Goal: Task Accomplishment & Management: Manage account settings

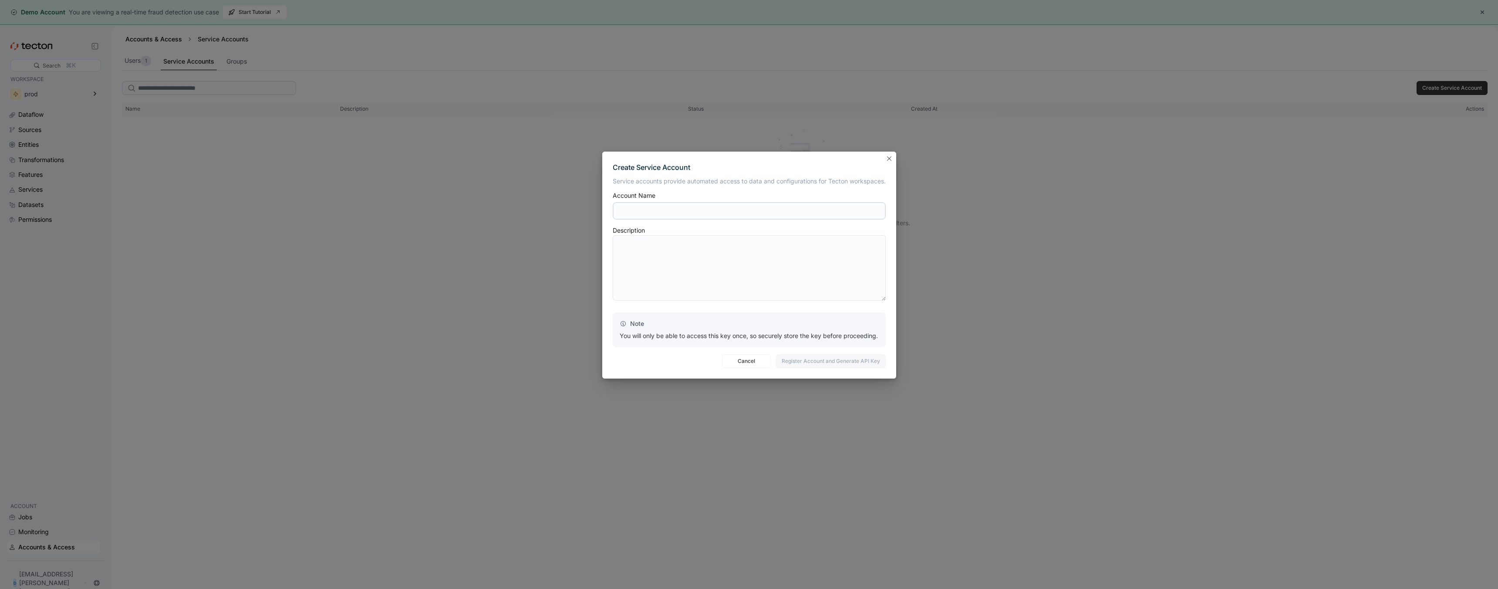
click at [633, 219] on div at bounding box center [749, 210] width 273 height 21
click at [632, 216] on input "text" at bounding box center [749, 210] width 273 height 17
type input "**********"
click at [661, 258] on textarea at bounding box center [749, 267] width 273 height 65
type textarea "**********"
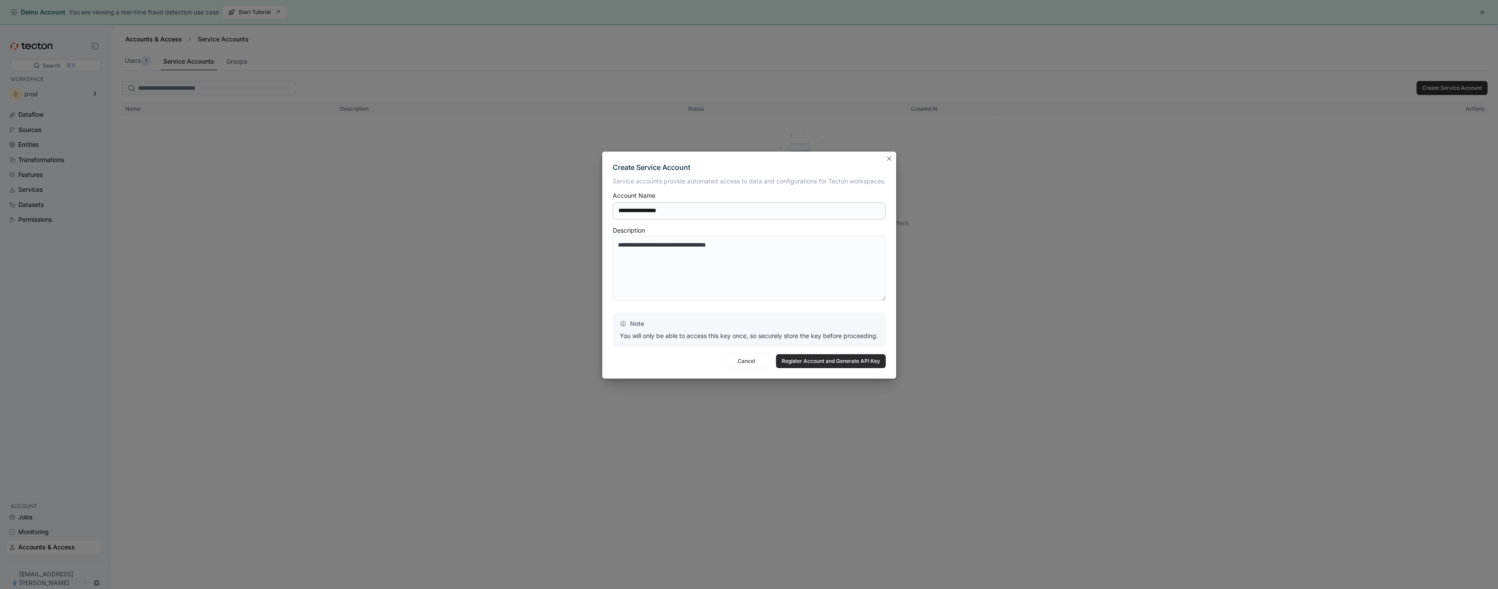
click at [799, 360] on span "Register Account and Generate API Key" at bounding box center [830, 360] width 98 height 13
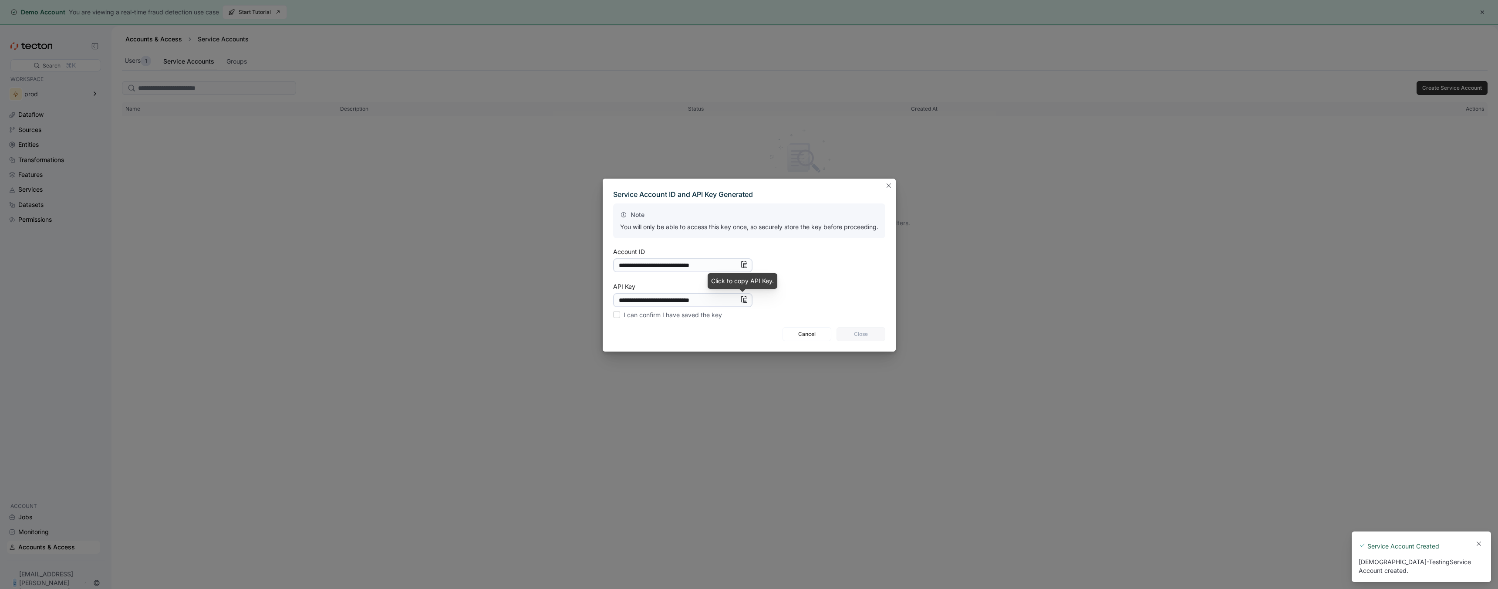
click at [743, 299] on icon "Info" at bounding box center [743, 299] width 7 height 7
click at [744, 300] on icon "Info" at bounding box center [743, 299] width 7 height 7
click at [615, 316] on label "I can confirm I have saved the key" at bounding box center [668, 315] width 110 height 10
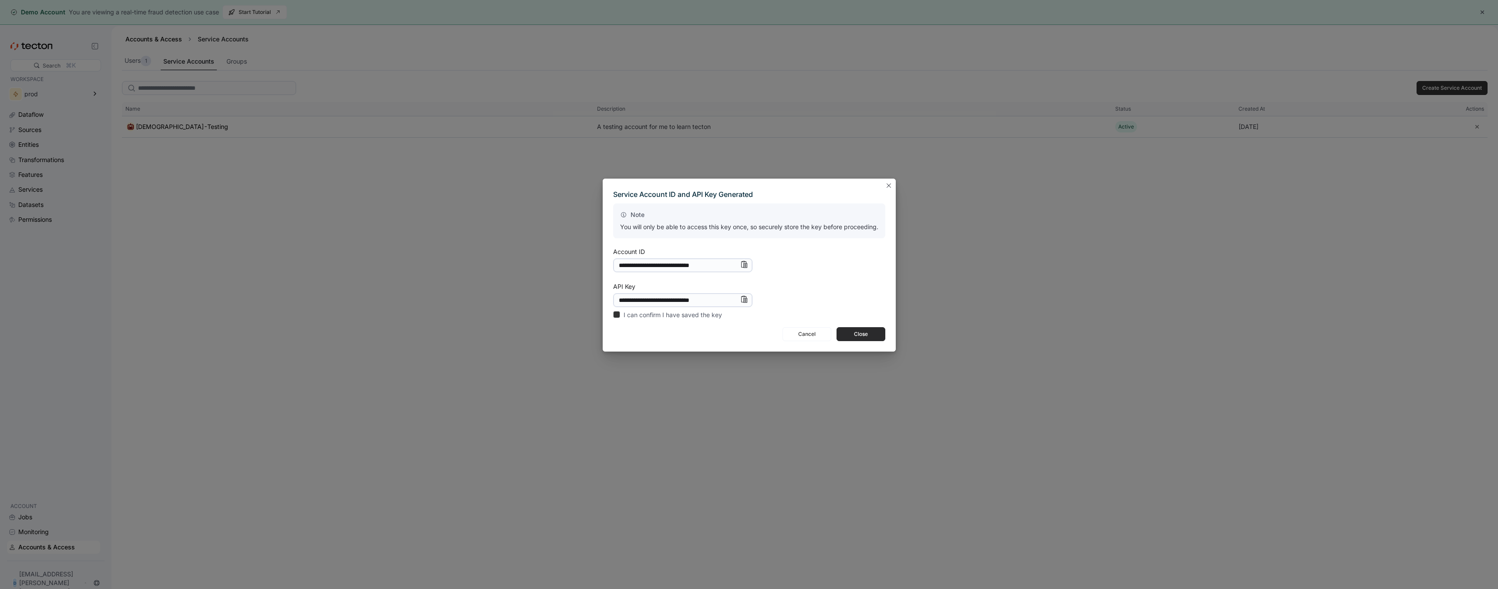
click at [855, 333] on span "Close" at bounding box center [860, 333] width 37 height 13
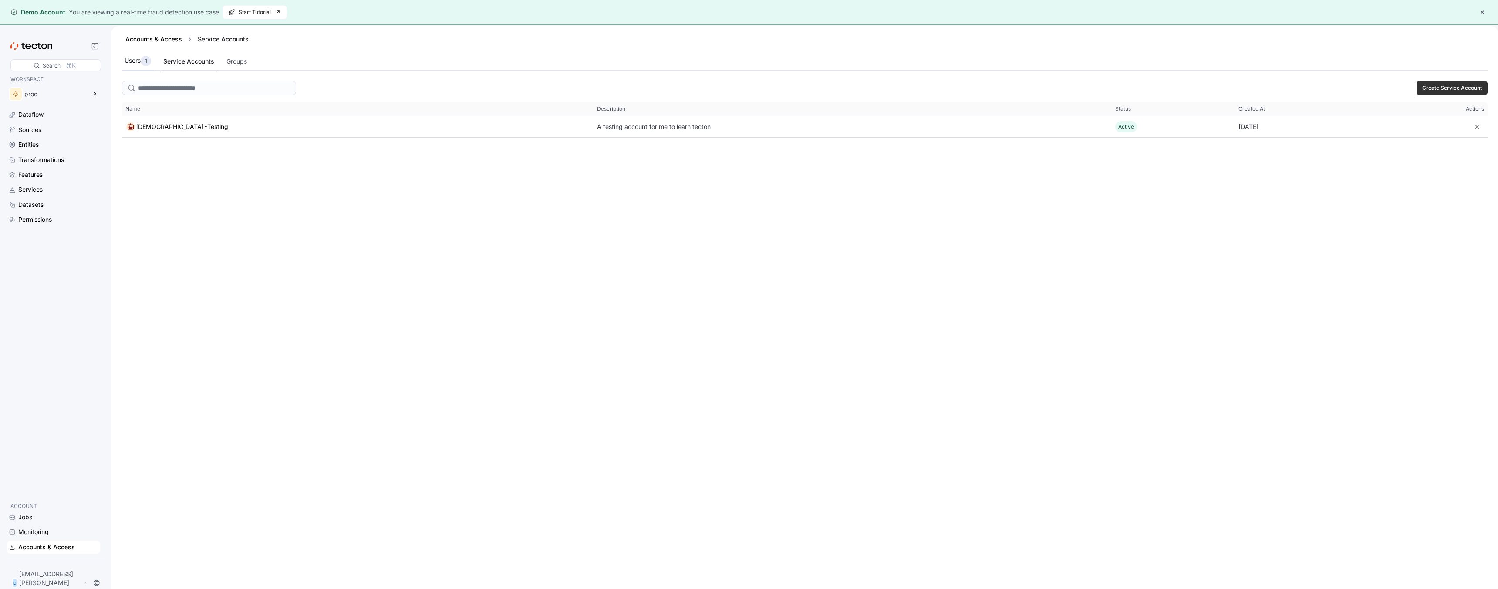
click at [138, 57] on div "Users 1" at bounding box center [138, 61] width 27 height 10
click at [198, 61] on div "Service Accounts" at bounding box center [189, 62] width 50 height 10
click at [47, 99] on div "prod" at bounding box center [47, 93] width 81 height 17
click at [153, 56] on p "cicd-demo" at bounding box center [141, 57] width 27 height 9
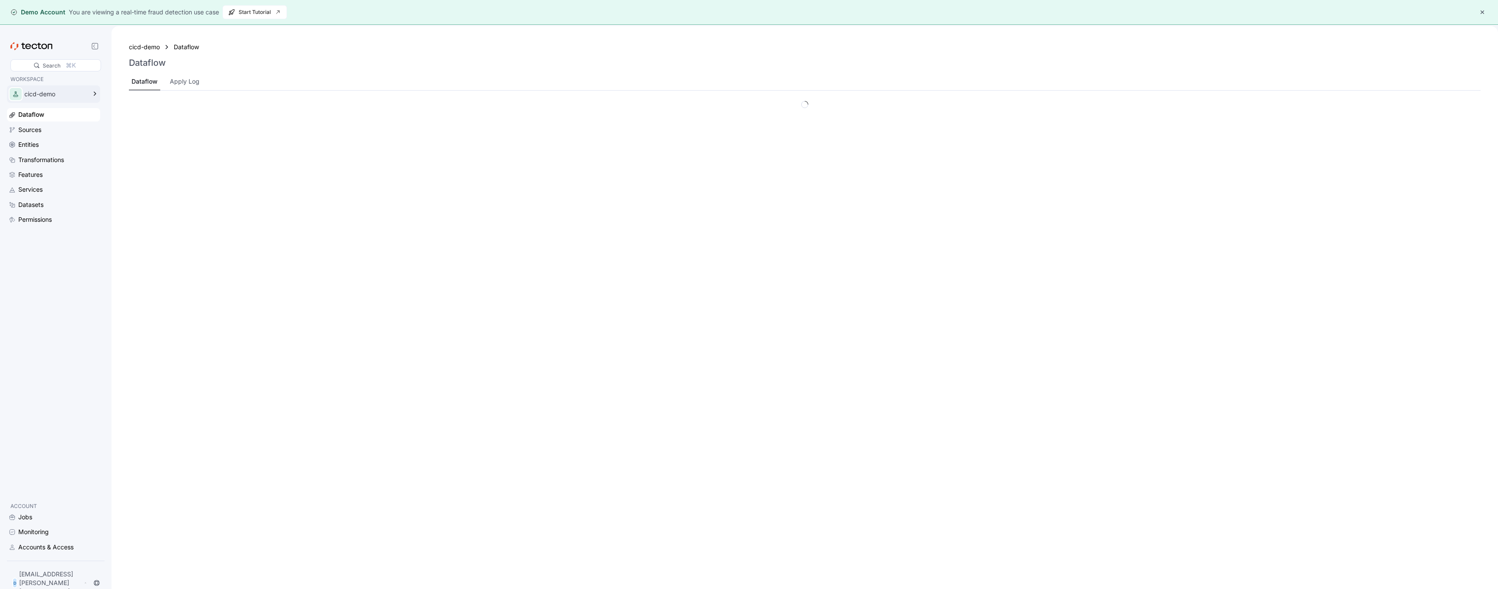
click at [66, 91] on div "cicd-demo" at bounding box center [55, 94] width 62 height 6
click at [131, 74] on p "prod" at bounding box center [133, 73] width 11 height 9
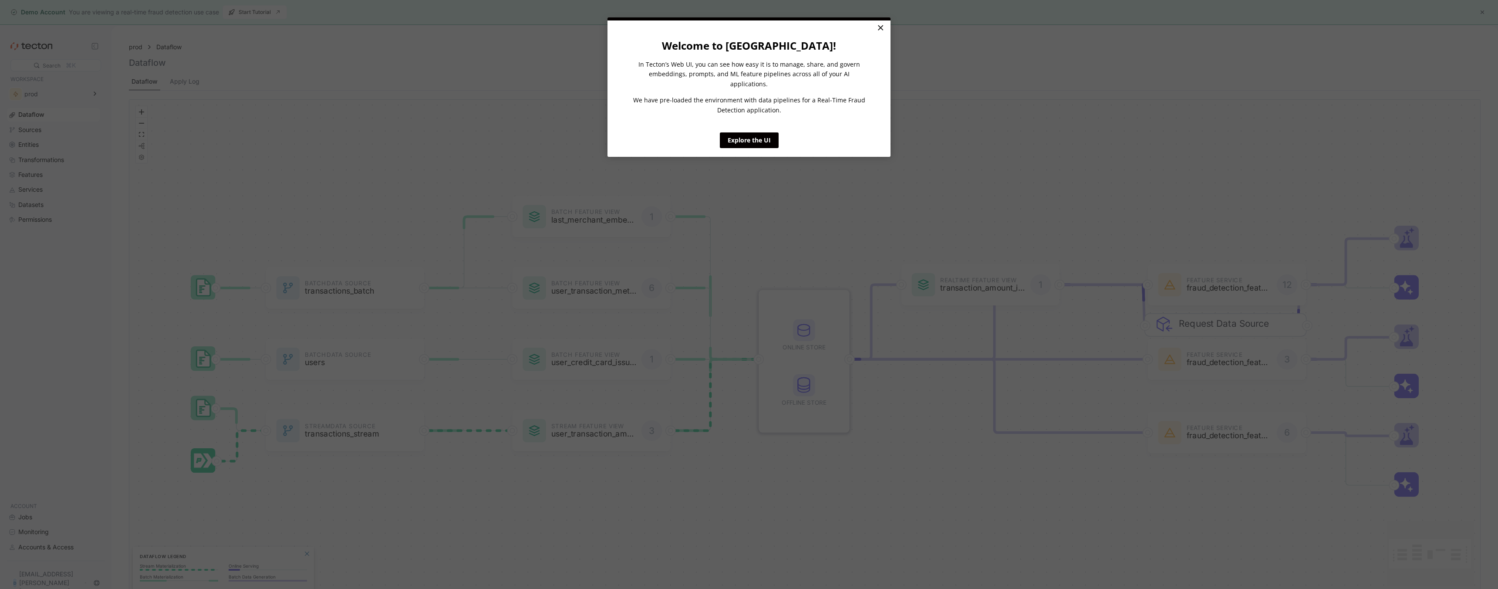
click at [880, 28] on link "×" at bounding box center [879, 28] width 15 height 16
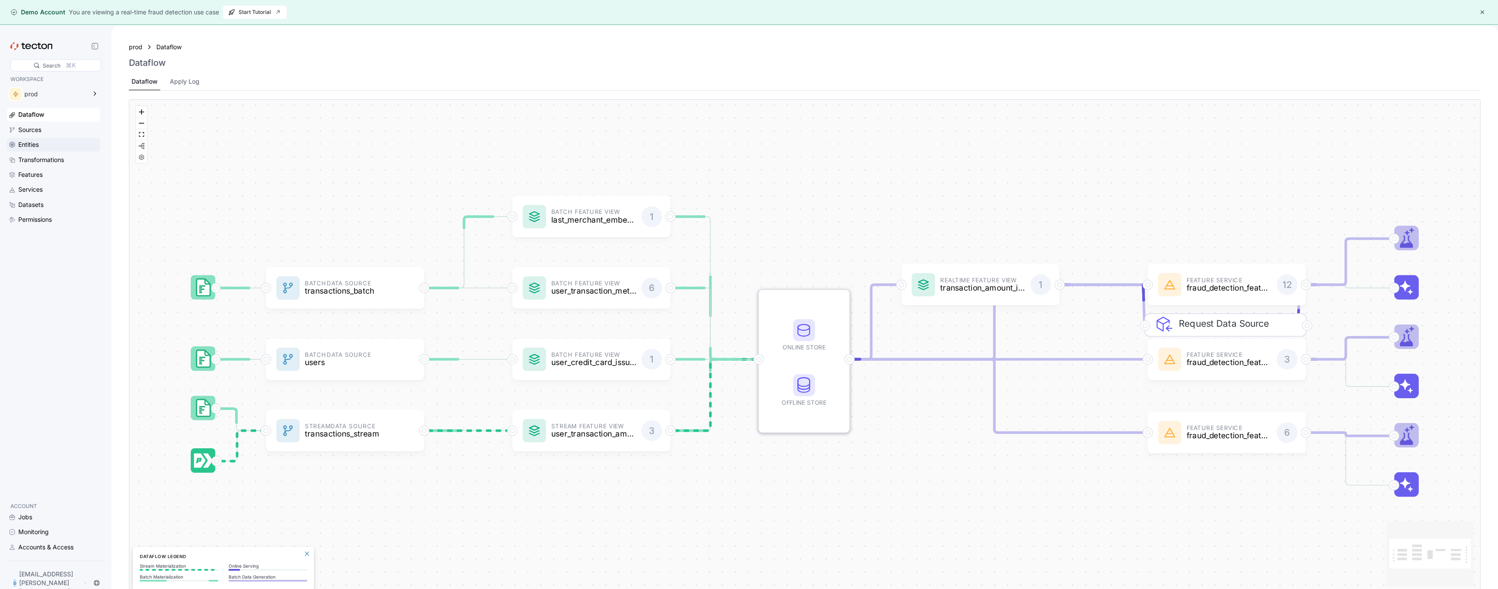
click at [22, 149] on div "Entities" at bounding box center [28, 145] width 20 height 10
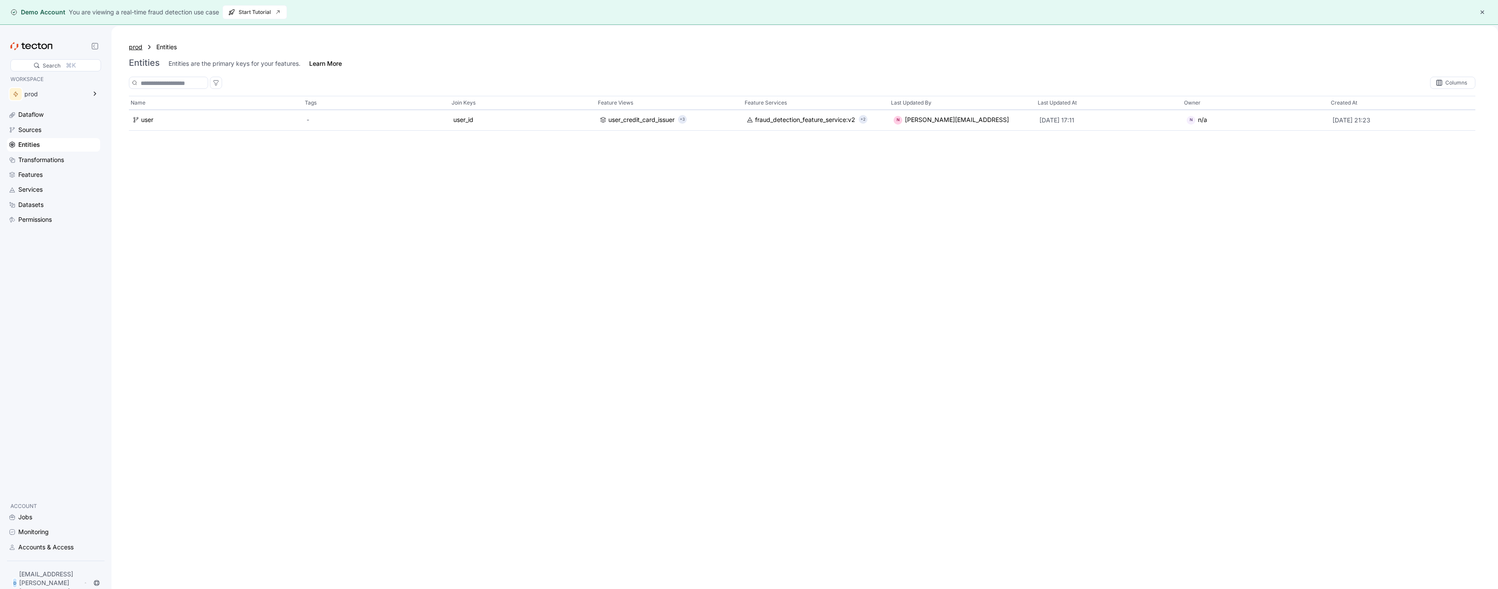
click at [135, 46] on div "prod" at bounding box center [135, 47] width 13 height 10
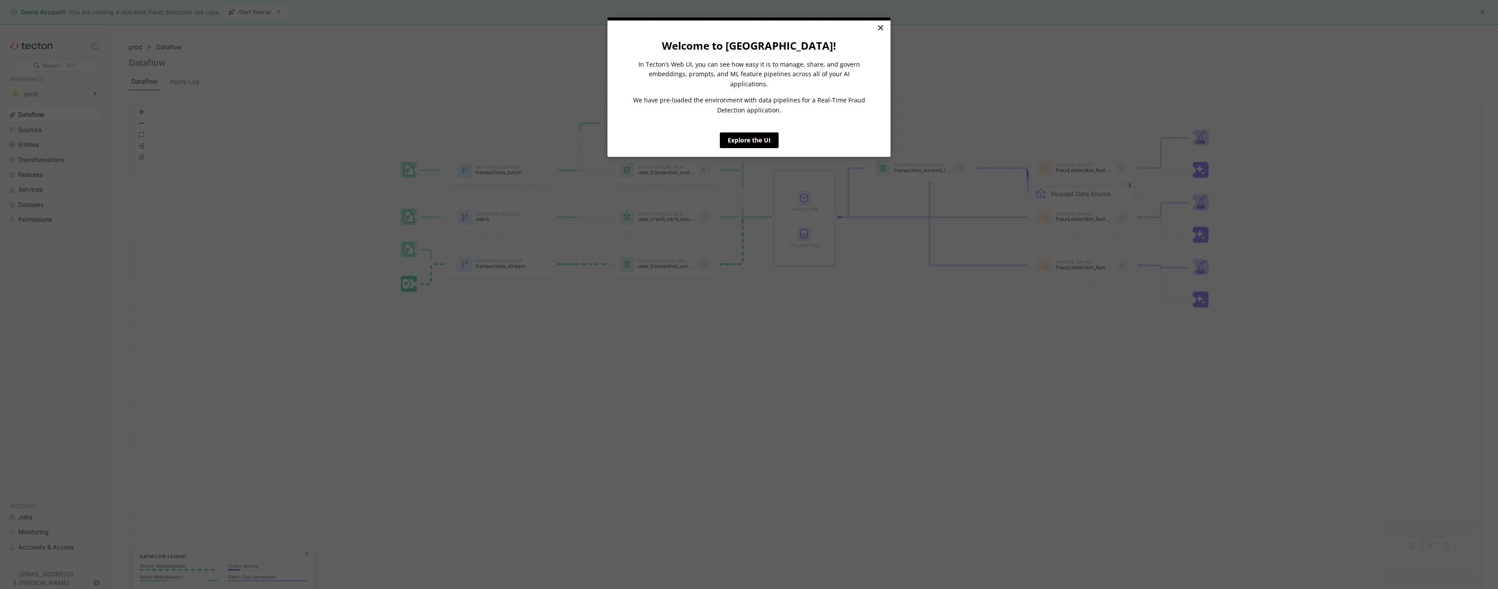
click at [879, 30] on link "×" at bounding box center [879, 28] width 15 height 16
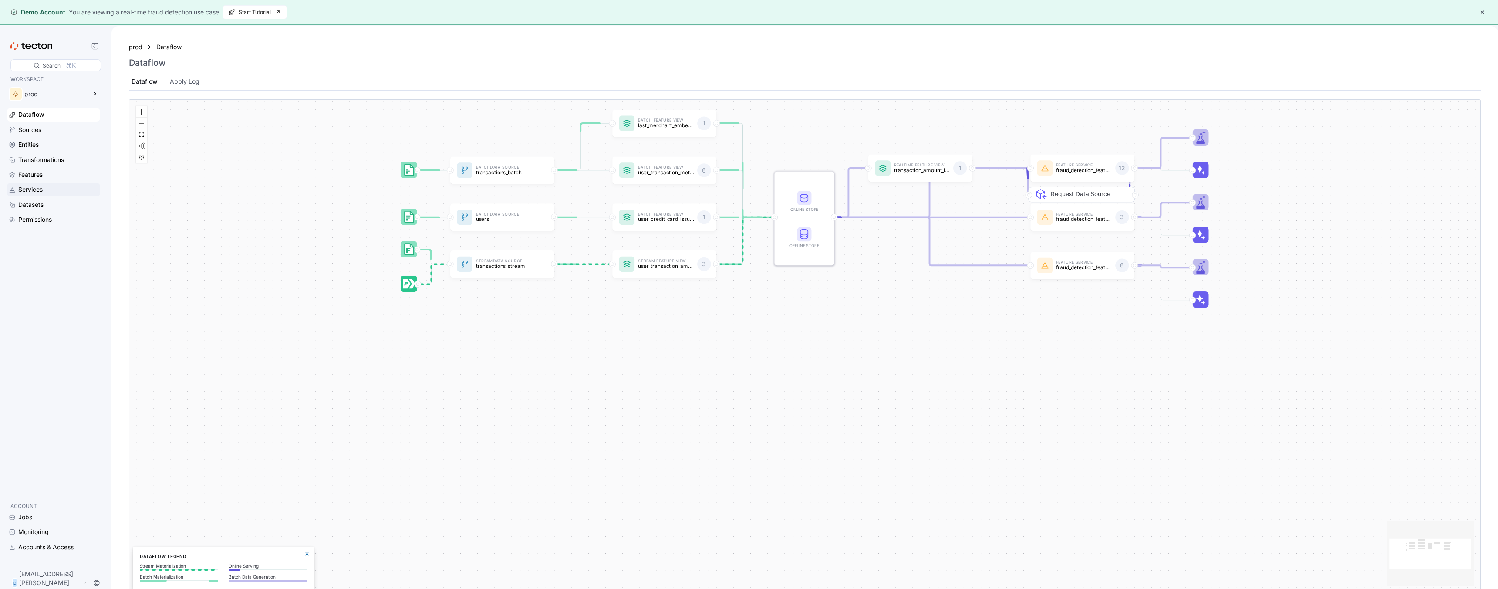
click at [33, 189] on div "Services" at bounding box center [30, 190] width 24 height 10
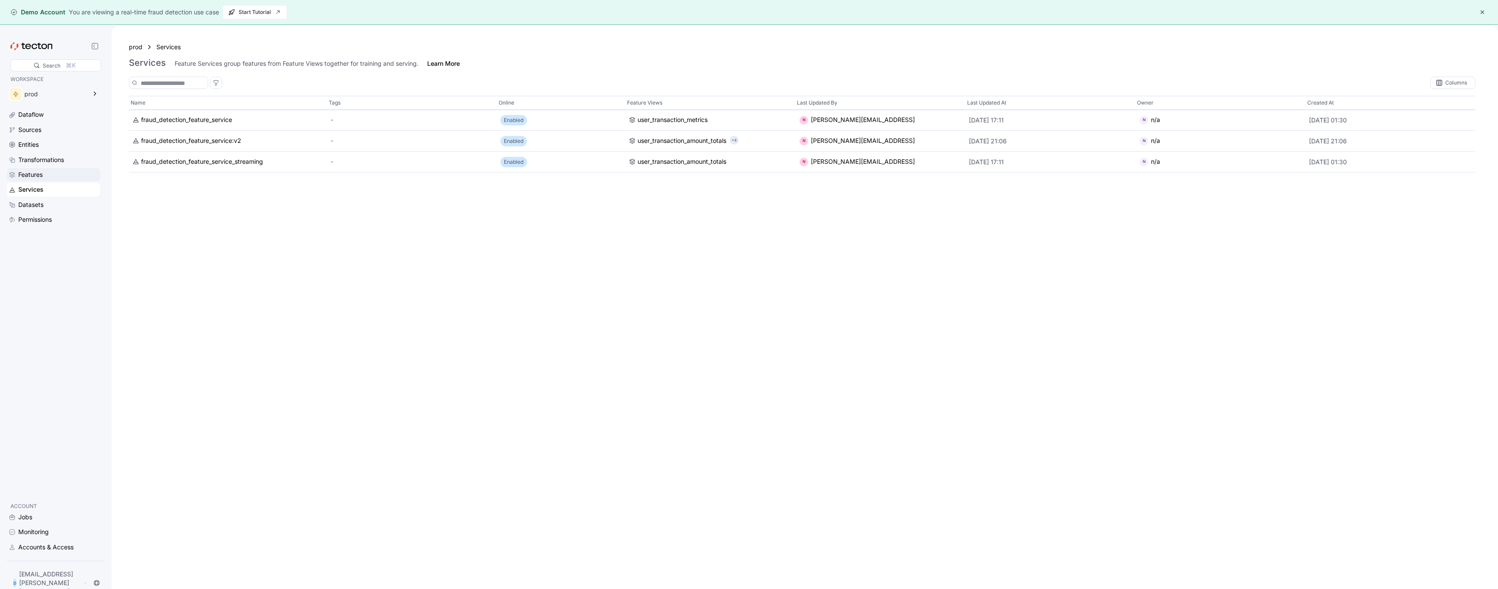
click at [37, 177] on div "Features" at bounding box center [30, 175] width 24 height 10
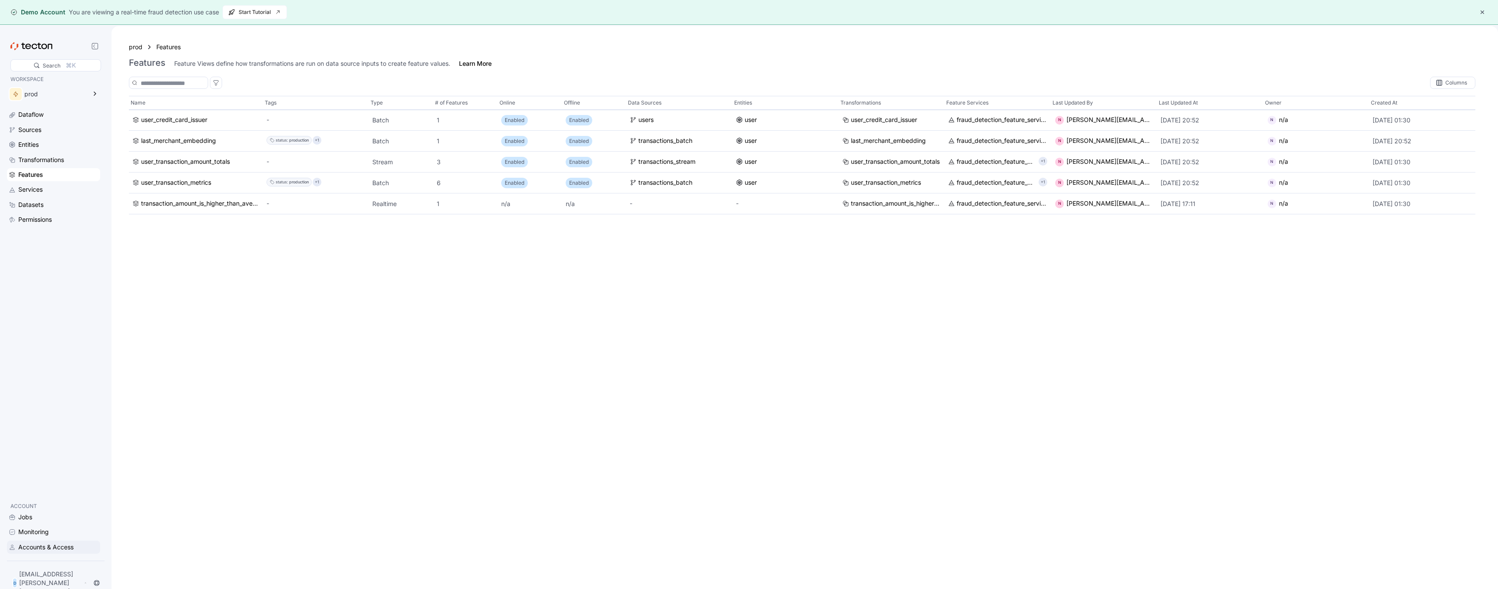
click at [47, 552] on div "Accounts & Access" at bounding box center [45, 547] width 55 height 10
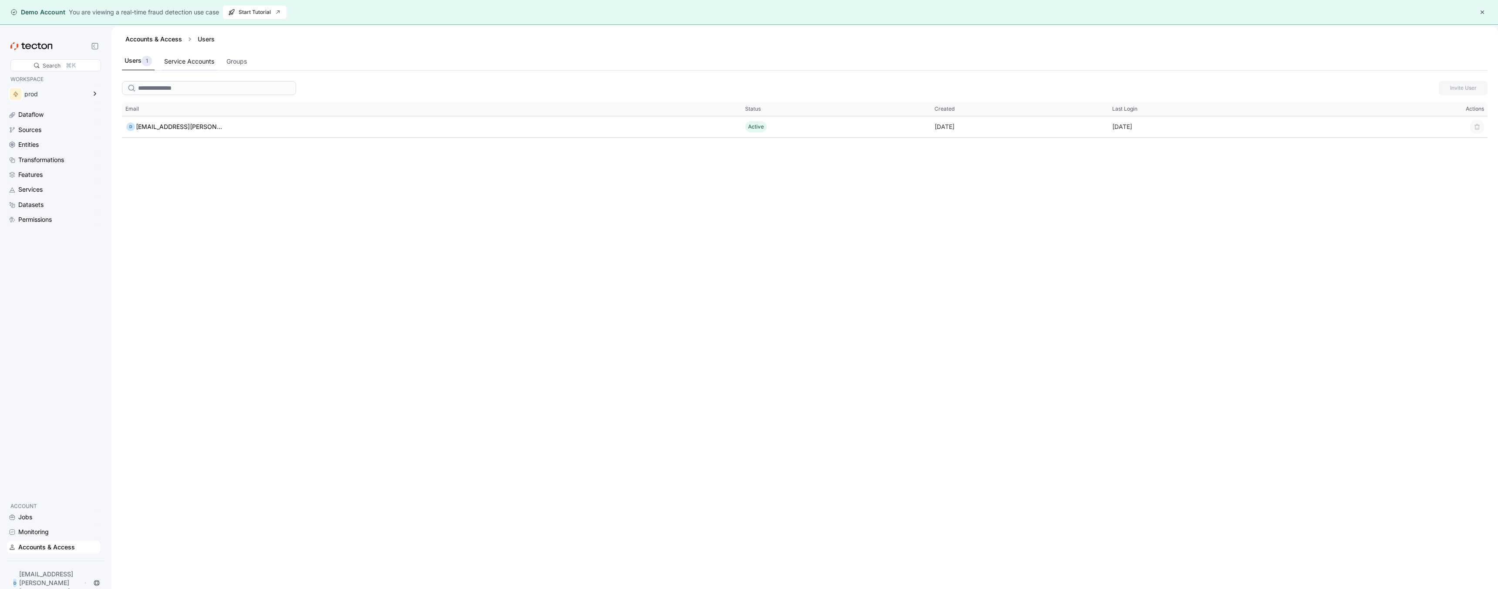
click at [194, 61] on div "Service Accounts" at bounding box center [189, 62] width 50 height 10
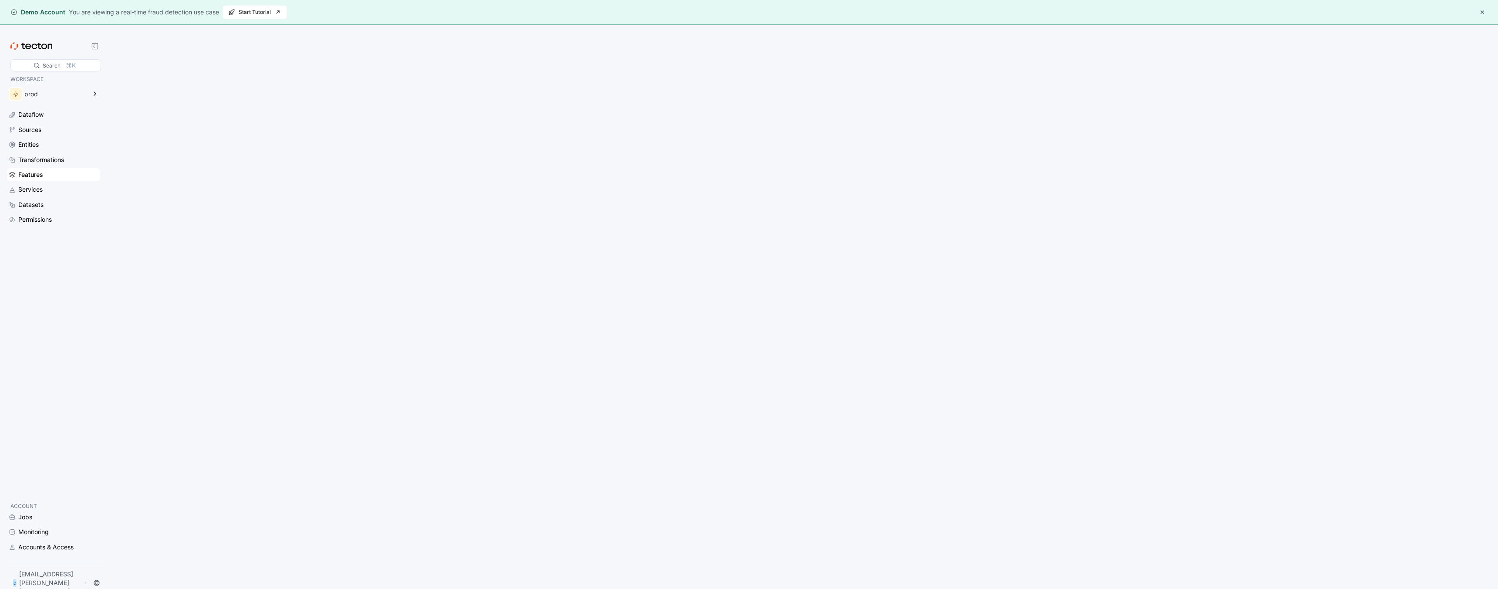
click at [86, 175] on div "Features" at bounding box center [58, 175] width 80 height 10
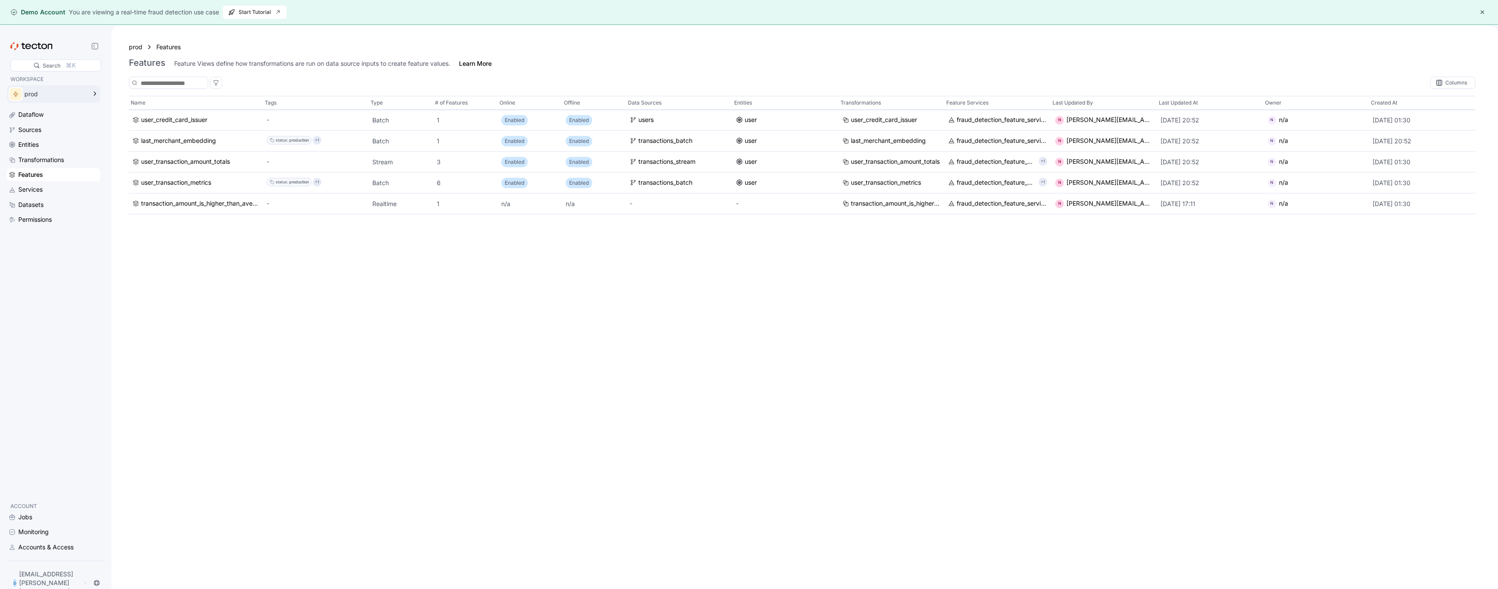
click at [84, 98] on div "prod" at bounding box center [47, 93] width 81 height 17
click at [167, 310] on div "Name Tags Type # of Features Online Offline Data Sources Entities Transformatio…" at bounding box center [802, 351] width 1346 height 510
